Goal: Information Seeking & Learning: Understand process/instructions

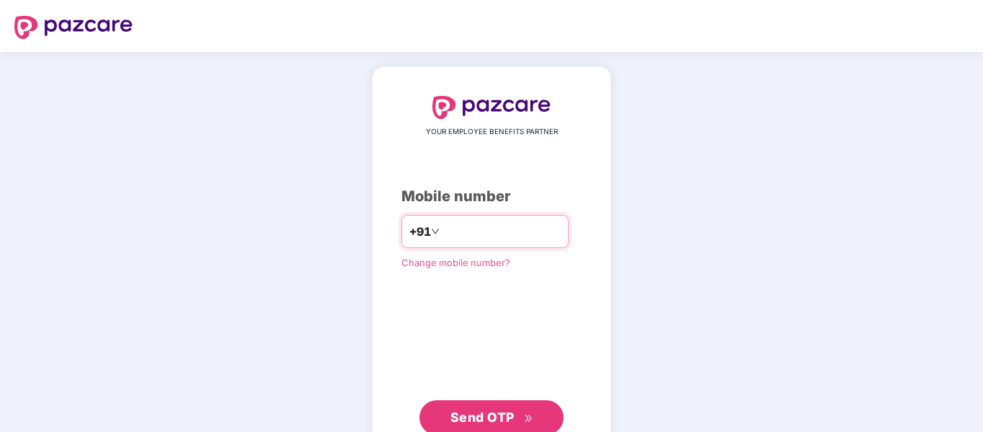
click at [443, 242] on input "number" at bounding box center [502, 231] width 118 height 23
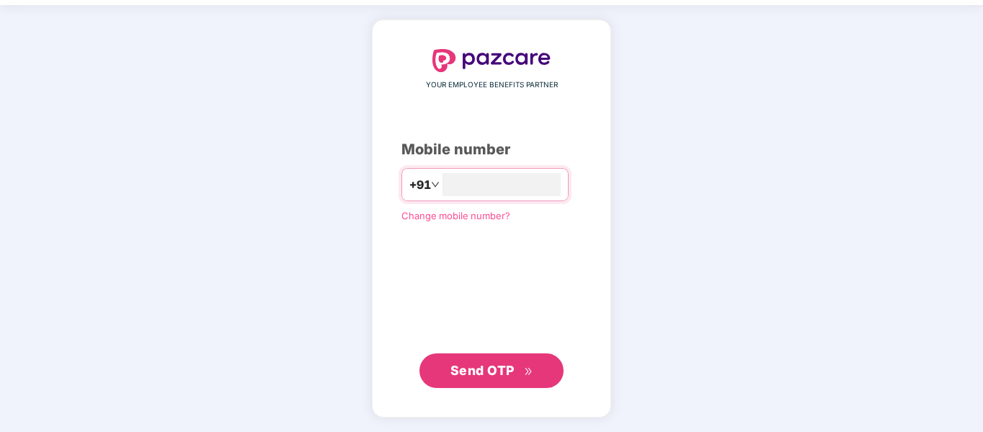
type input "**********"
click at [521, 368] on span "Send OTP" at bounding box center [492, 371] width 83 height 20
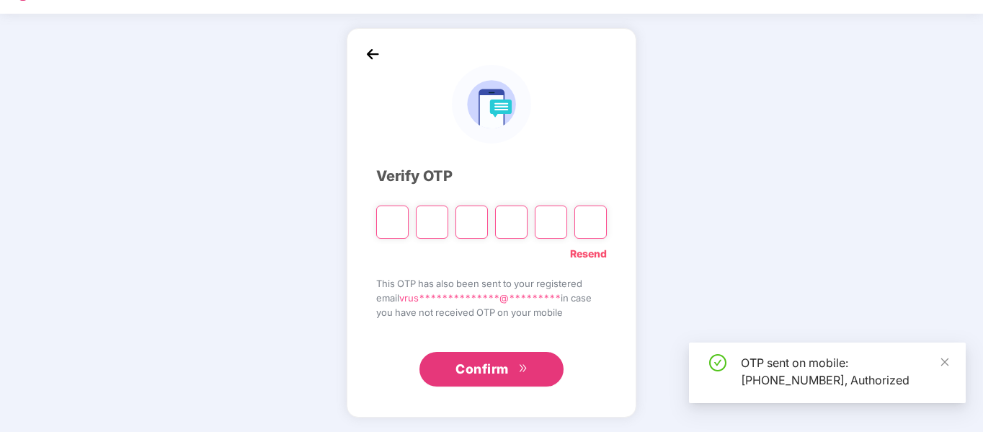
scroll to position [38, 0]
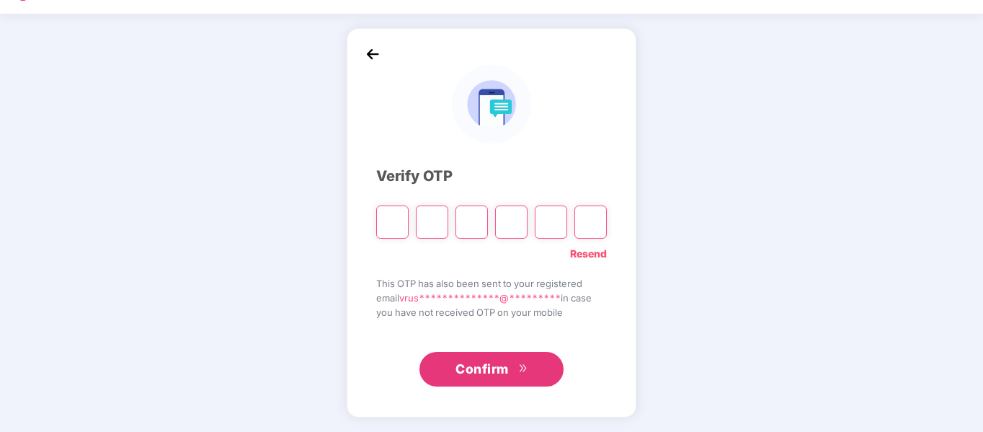
type input "*"
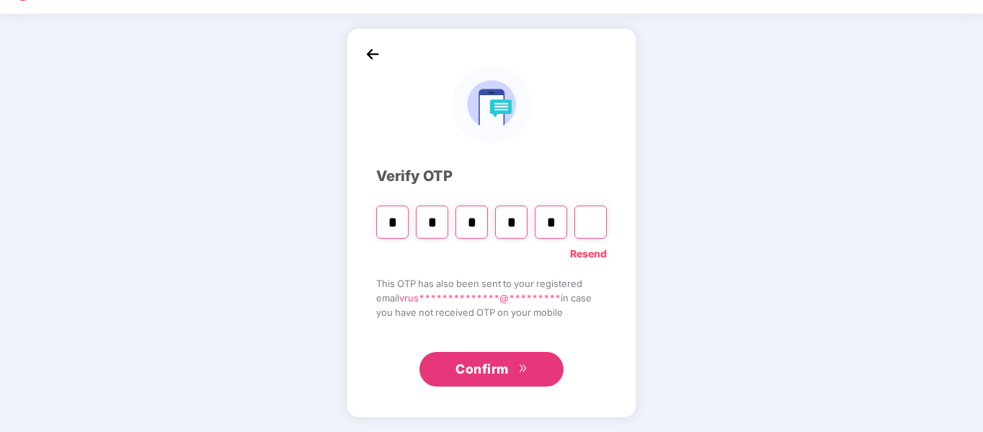
type input "*"
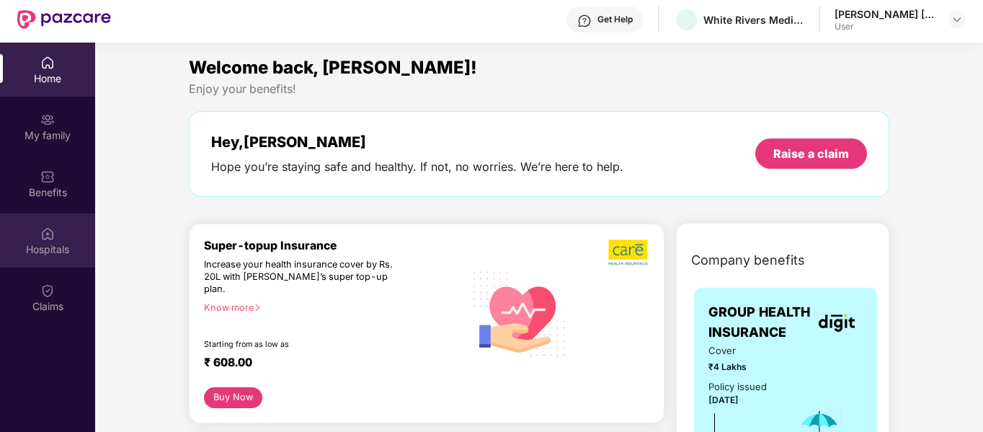
click at [69, 242] on div "Hospitals" at bounding box center [47, 249] width 95 height 14
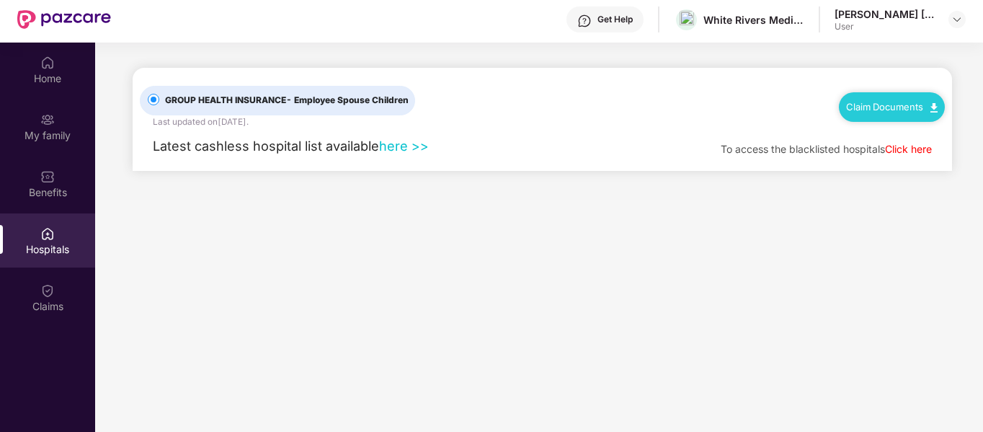
click at [899, 110] on link "Claim Documents" at bounding box center [892, 107] width 92 height 12
click at [934, 161] on link "Claim Process" at bounding box center [899, 161] width 94 height 31
click at [35, 137] on div "My family" at bounding box center [47, 135] width 95 height 14
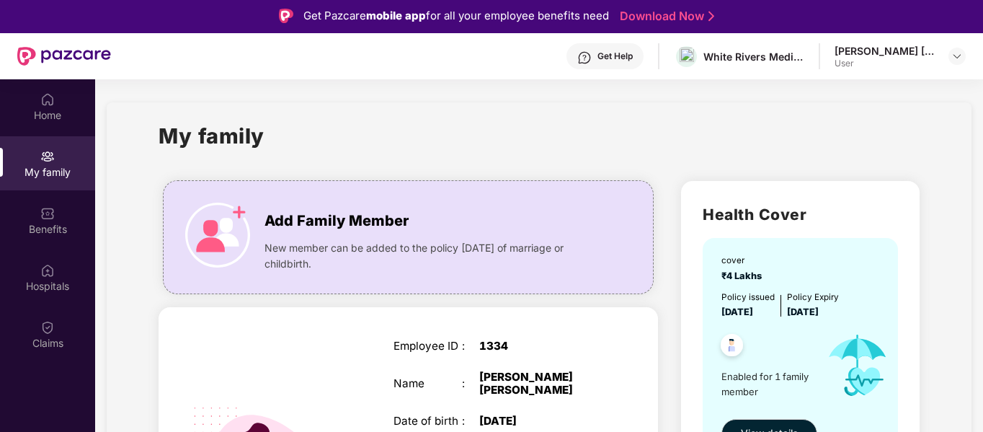
scroll to position [131, 0]
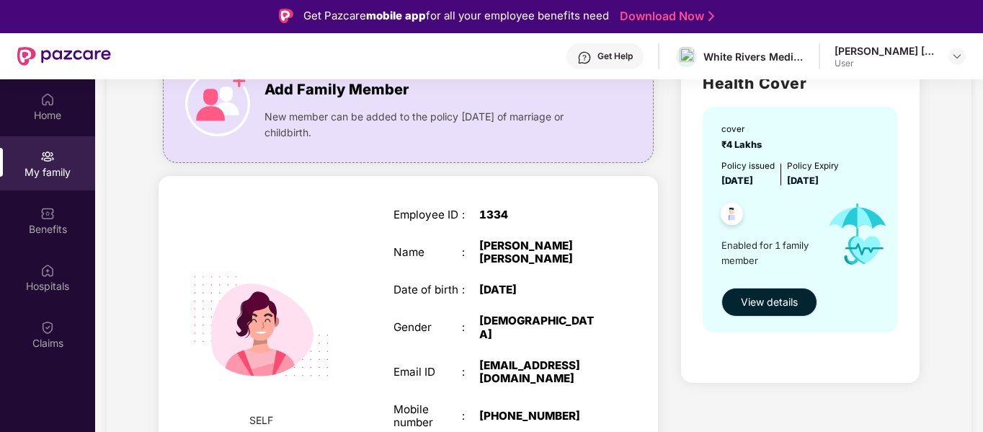
click at [801, 298] on button "View details" at bounding box center [770, 302] width 96 height 29
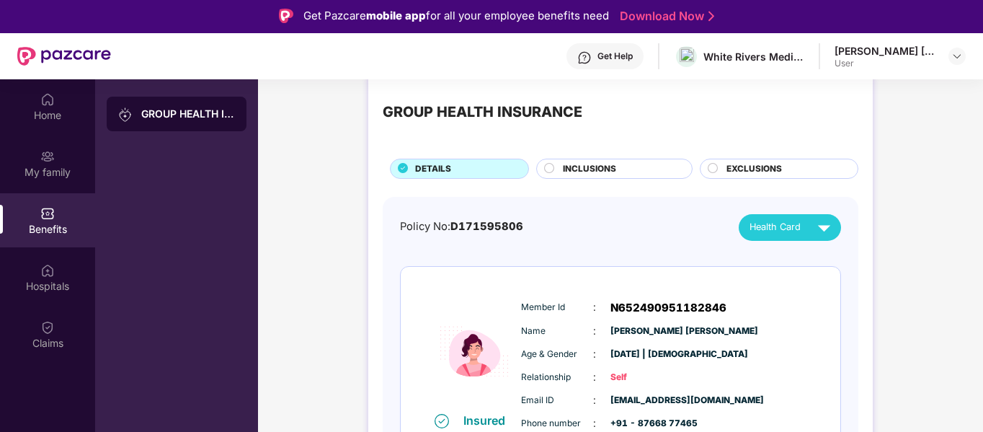
scroll to position [56, 0]
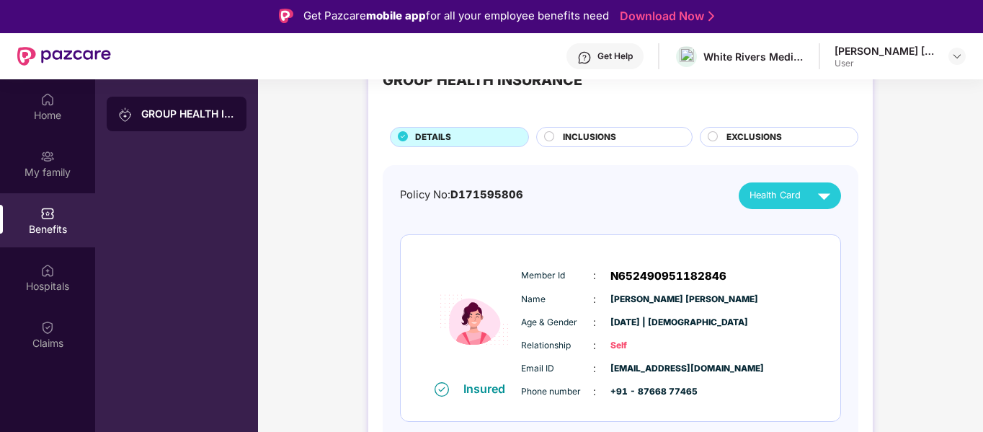
click at [624, 131] on div "INCLUSIONS" at bounding box center [620, 139] width 129 height 16
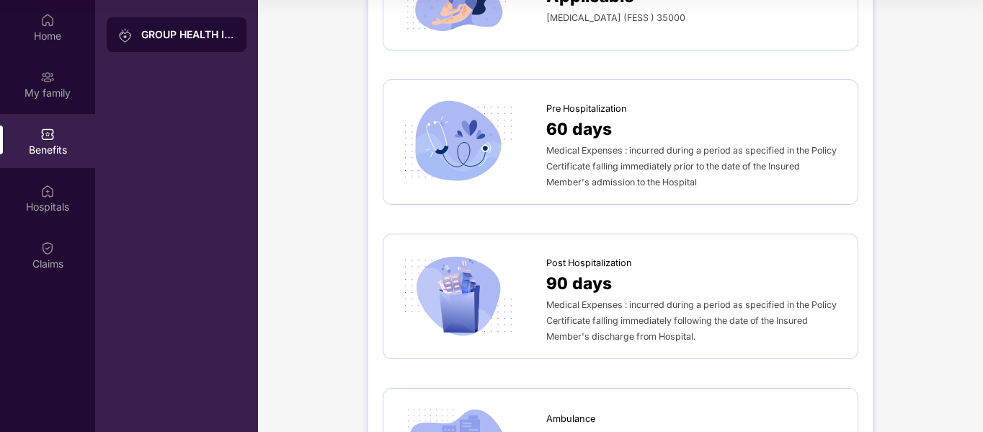
scroll to position [0, 0]
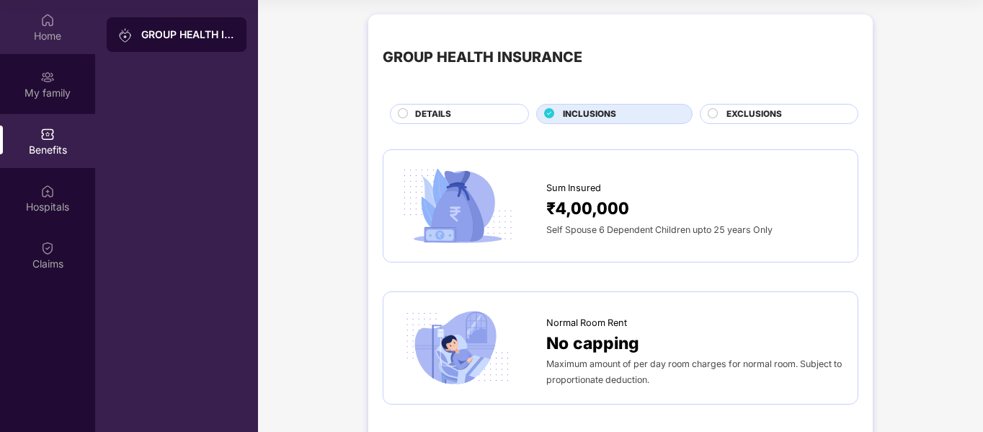
click at [70, 30] on div "Home" at bounding box center [47, 36] width 95 height 14
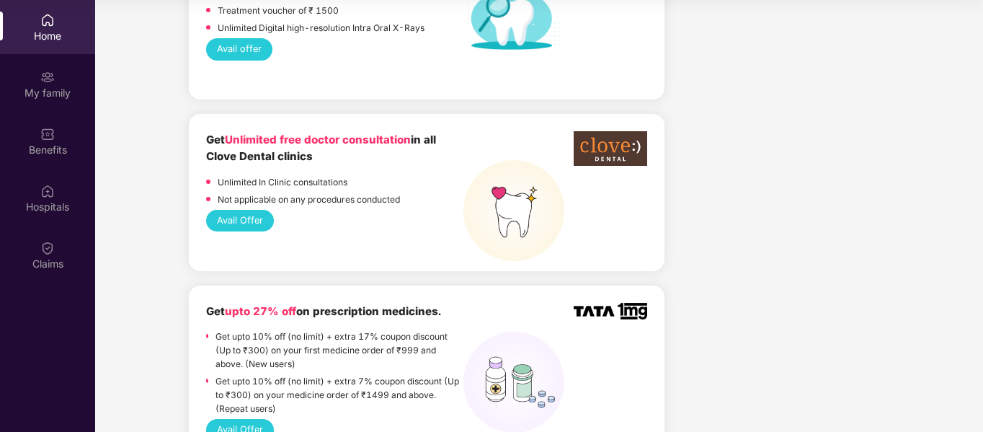
scroll to position [1302, 0]
click at [605, 131] on img at bounding box center [611, 148] width 74 height 35
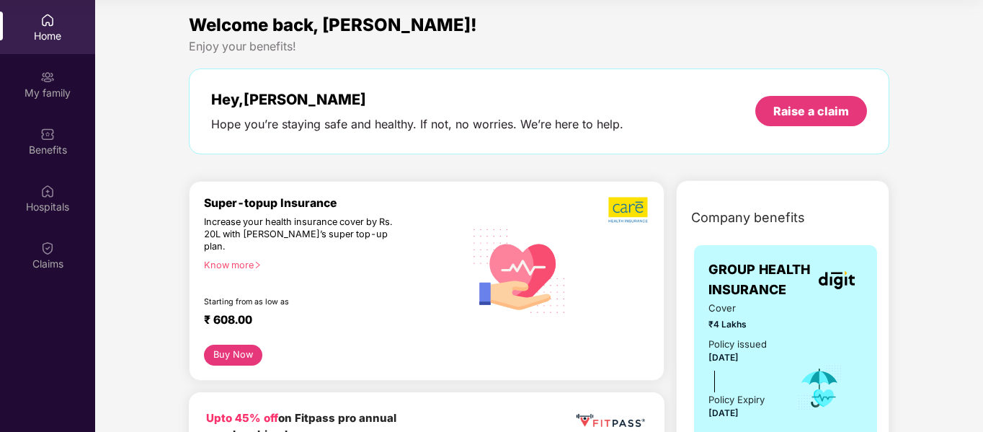
scroll to position [0, 0]
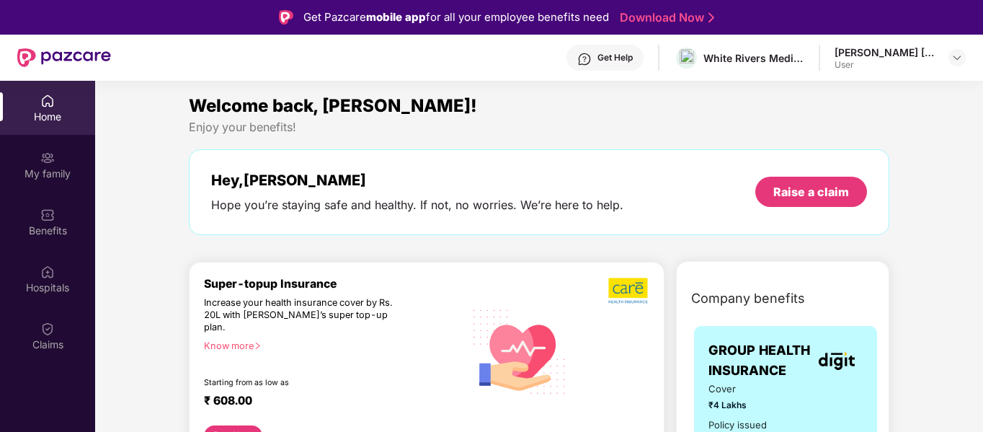
click at [896, 48] on div "[PERSON_NAME] [PERSON_NAME]" at bounding box center [885, 52] width 101 height 14
drag, startPoint x: 911, startPoint y: 60, endPoint x: 960, endPoint y: 60, distance: 48.3
click at [960, 60] on div "[PERSON_NAME] [PERSON_NAME] User" at bounding box center [900, 57] width 131 height 25
click at [960, 60] on img at bounding box center [958, 58] width 12 height 12
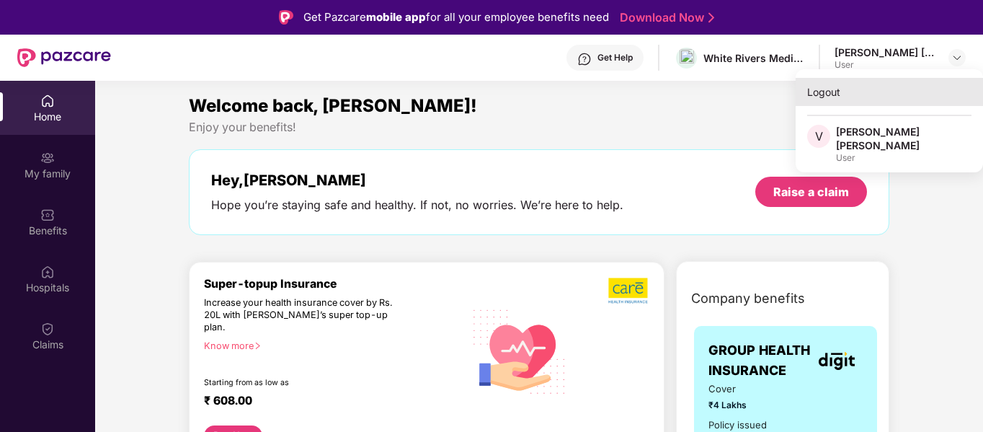
click at [893, 97] on div "Logout" at bounding box center [889, 92] width 187 height 28
